Goal: Transaction & Acquisition: Purchase product/service

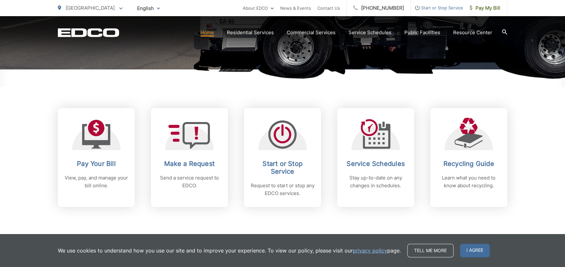
scroll to position [226, 0]
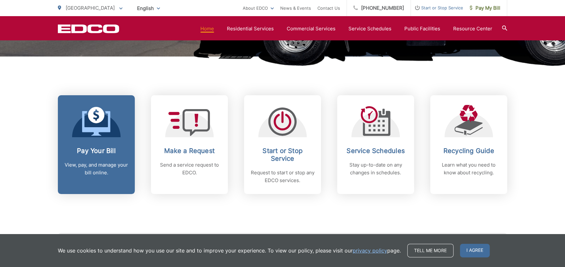
click at [105, 155] on div "Pay Your Bill View, pay, and manage your bill online." at bounding box center [96, 162] width 64 height 30
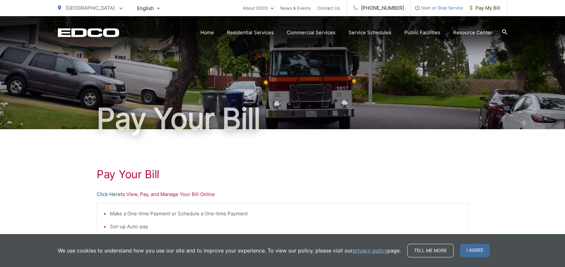
click at [117, 195] on link "Click Here" at bounding box center [109, 195] width 24 height 8
